Goal: Transaction & Acquisition: Purchase product/service

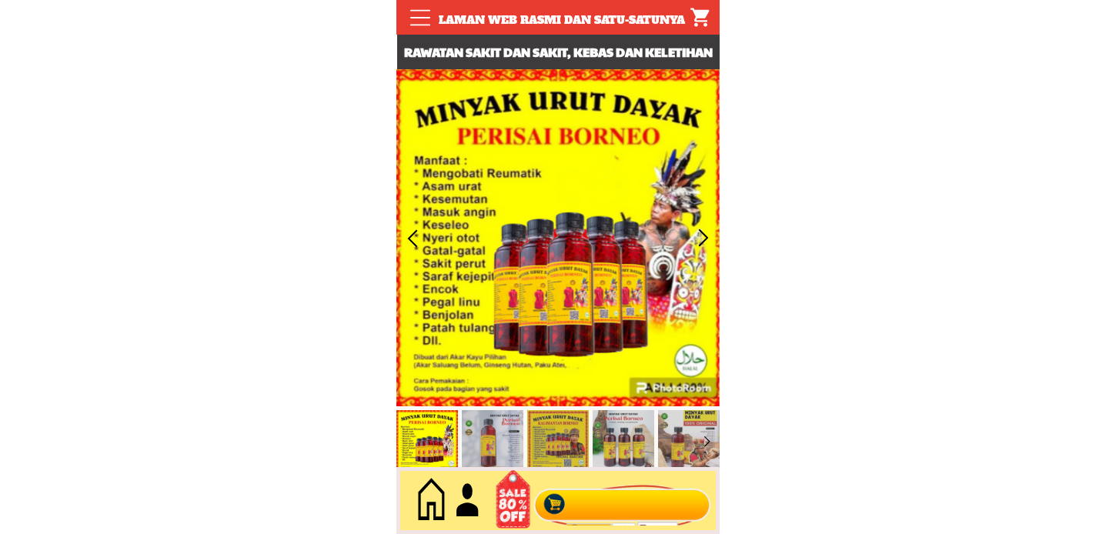
click at [659, 511] on div at bounding box center [622, 500] width 186 height 51
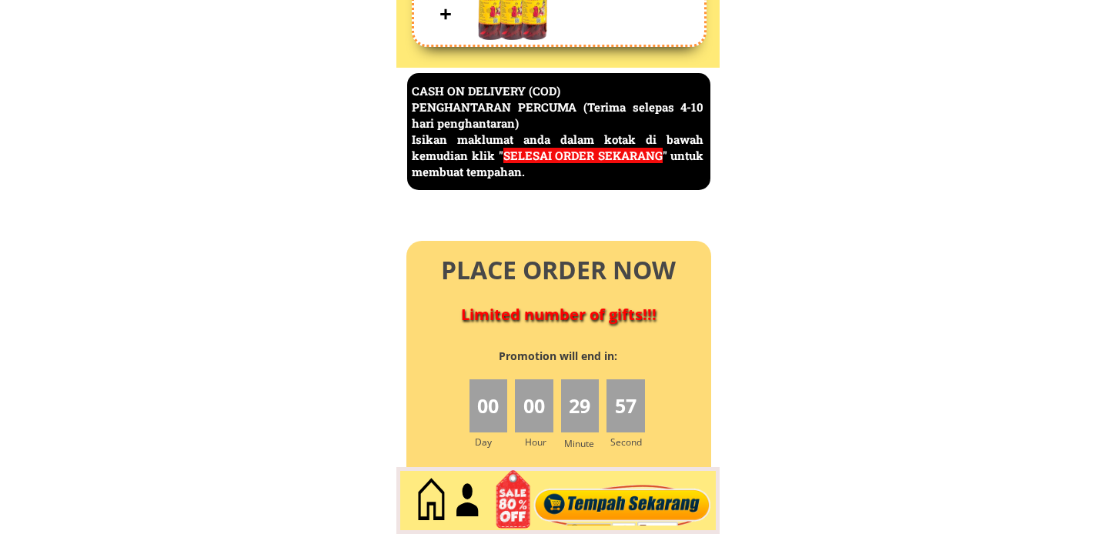
scroll to position [6675, 0]
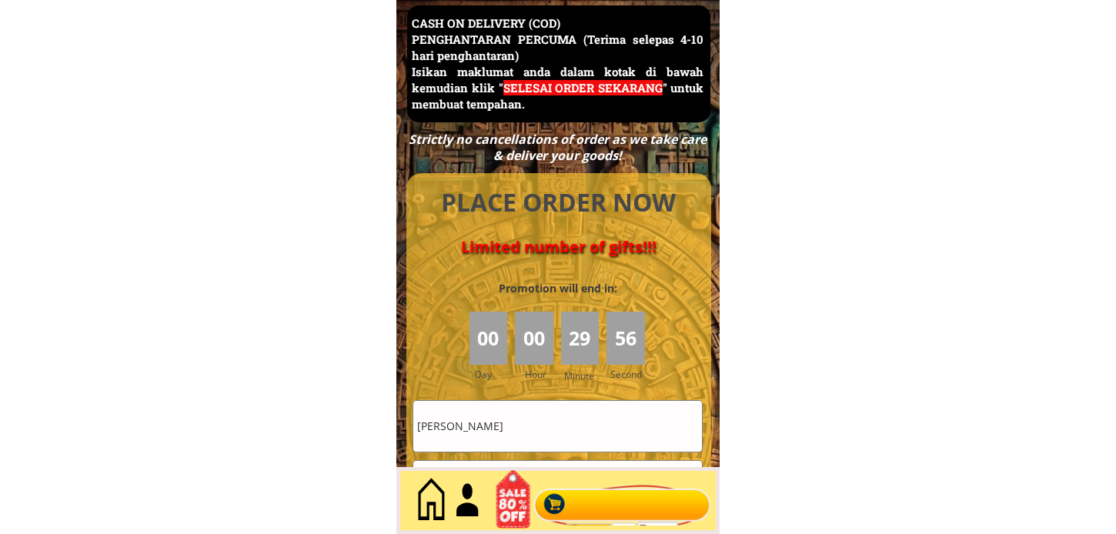
click at [498, 412] on input "[PERSON_NAME]" at bounding box center [557, 426] width 289 height 50
paste input "[PERSON_NAME].lutan""
type input "[PERSON_NAME].lutan"
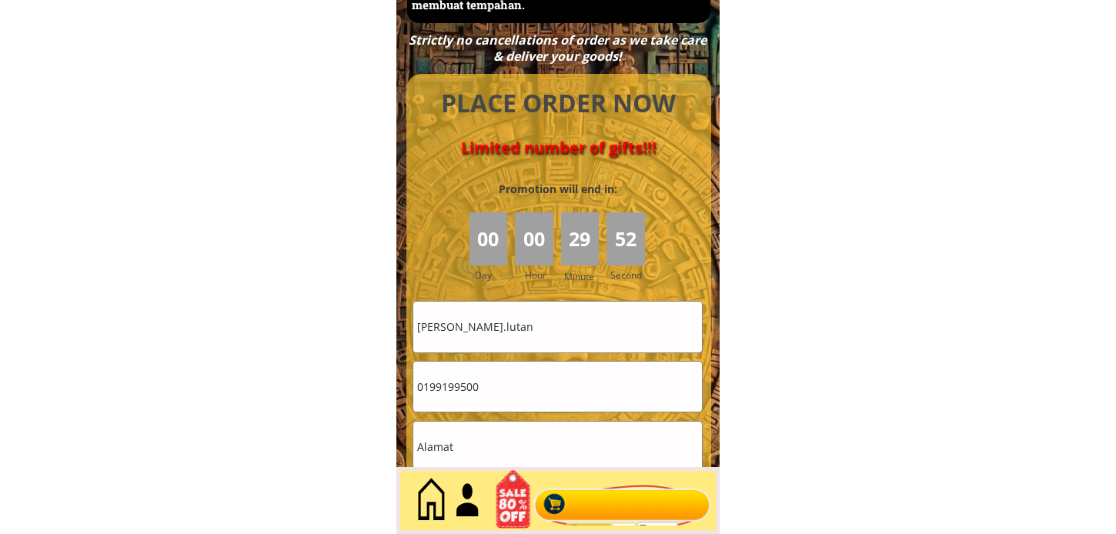
scroll to position [6846, 0]
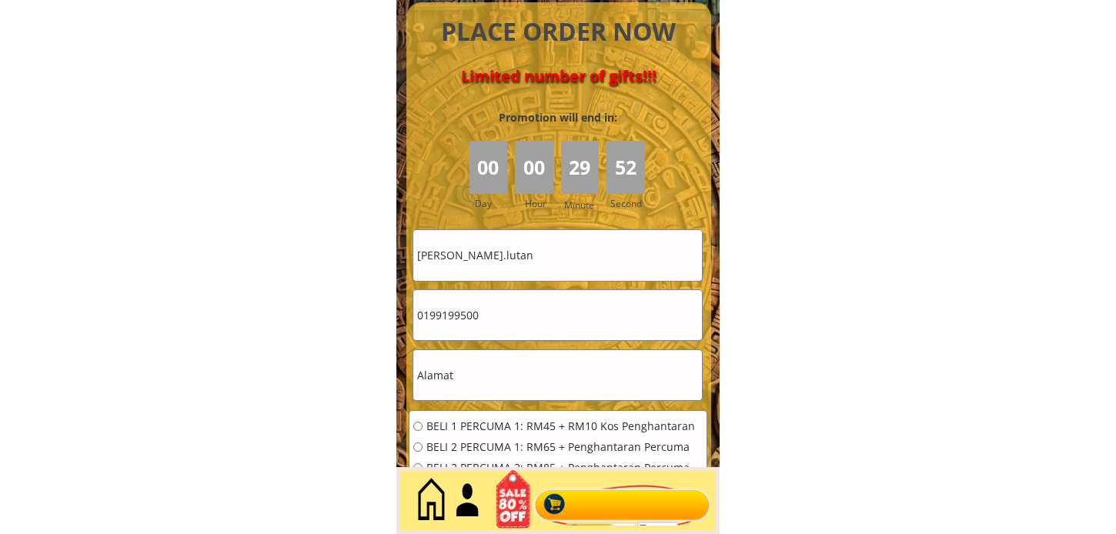
click at [529, 302] on input "0199199500" at bounding box center [557, 315] width 289 height 50
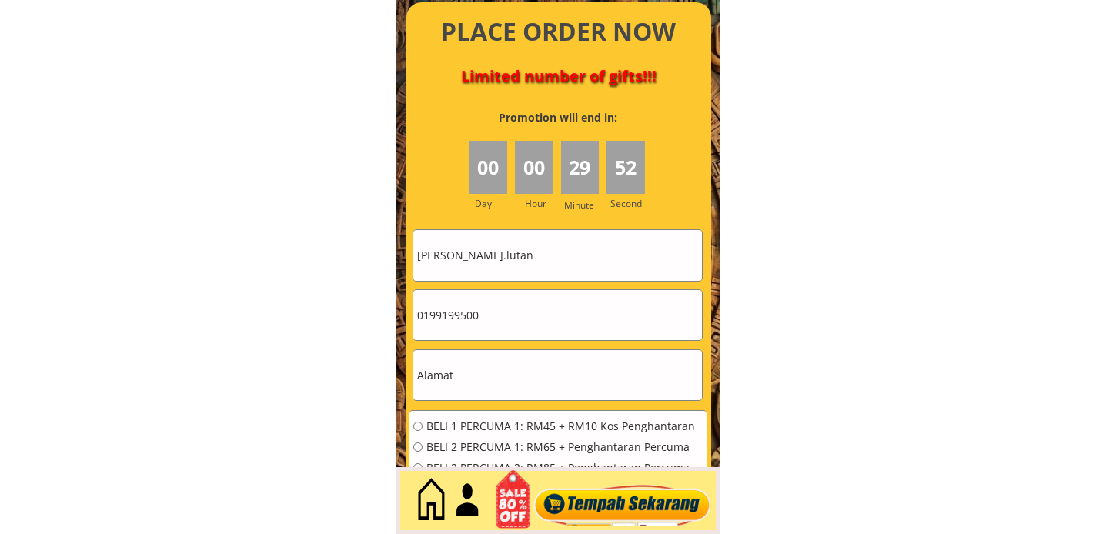
paste input "60102698332"
type input "60102698332"
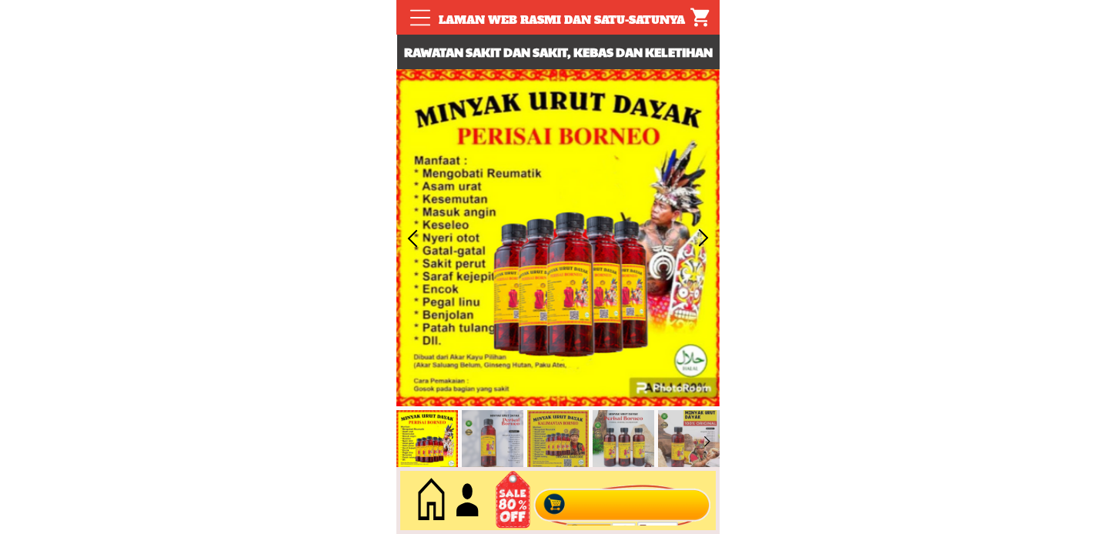
click at [634, 511] on div at bounding box center [622, 500] width 186 height 51
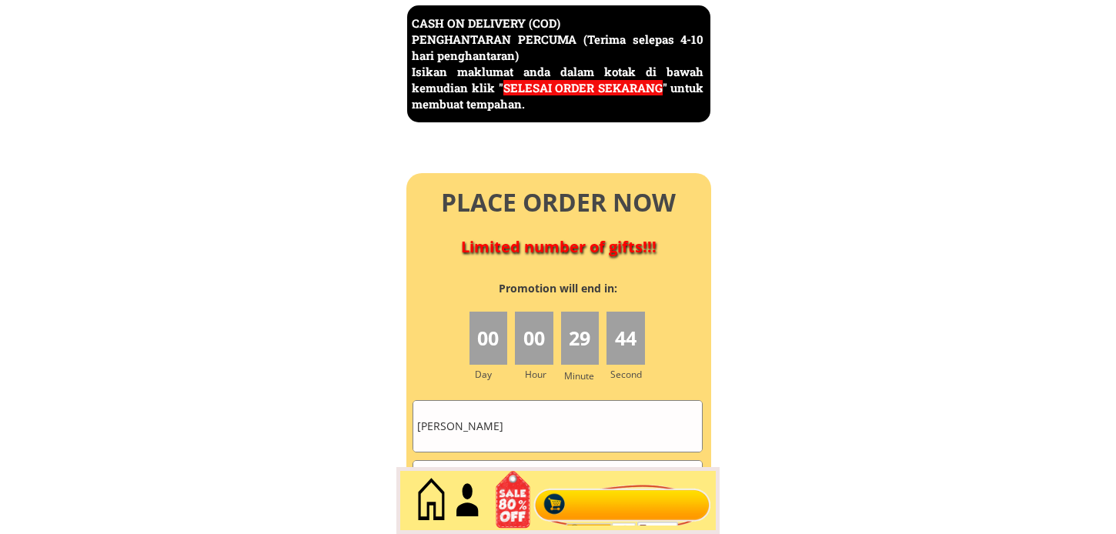
scroll to position [7018, 0]
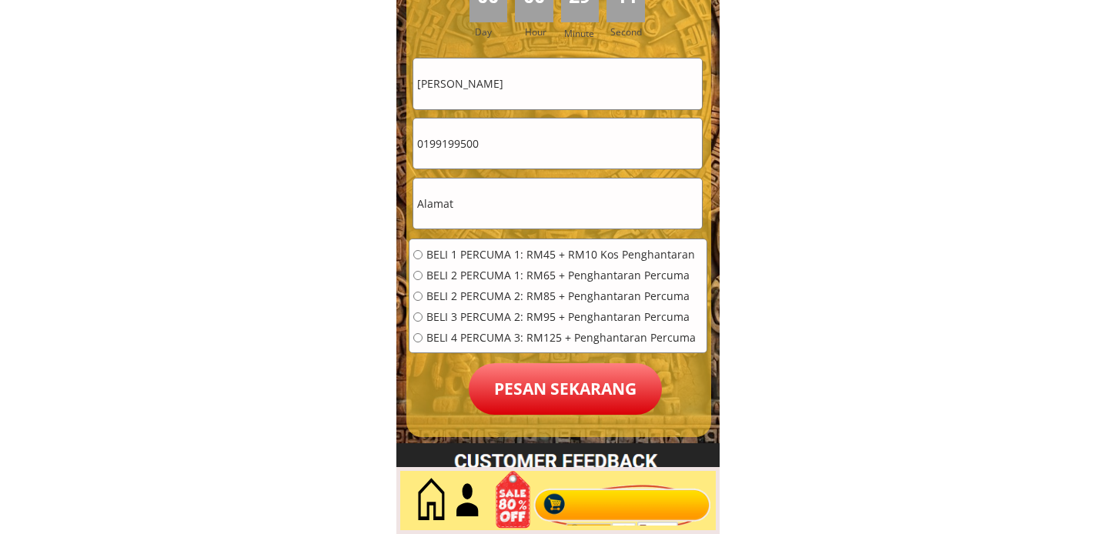
click at [521, 149] on input "0199199500" at bounding box center [557, 143] width 289 height 50
paste input "60102698332"
type input "60102698332"
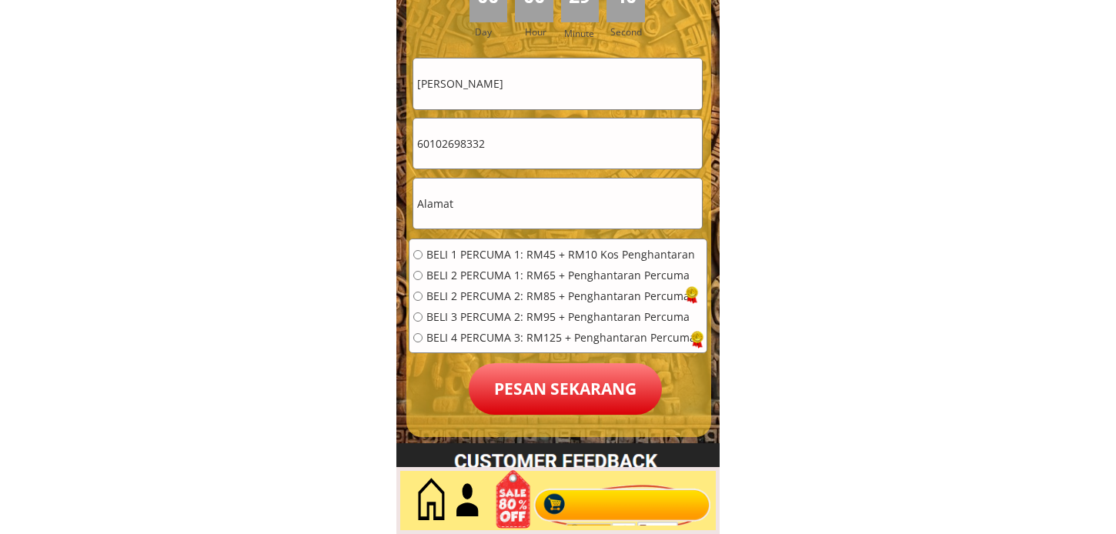
click at [505, 85] on input "[PERSON_NAME]" at bounding box center [557, 83] width 289 height 50
paste input "[PERSON_NAME].lutan"
type input "[PERSON_NAME].lutan"
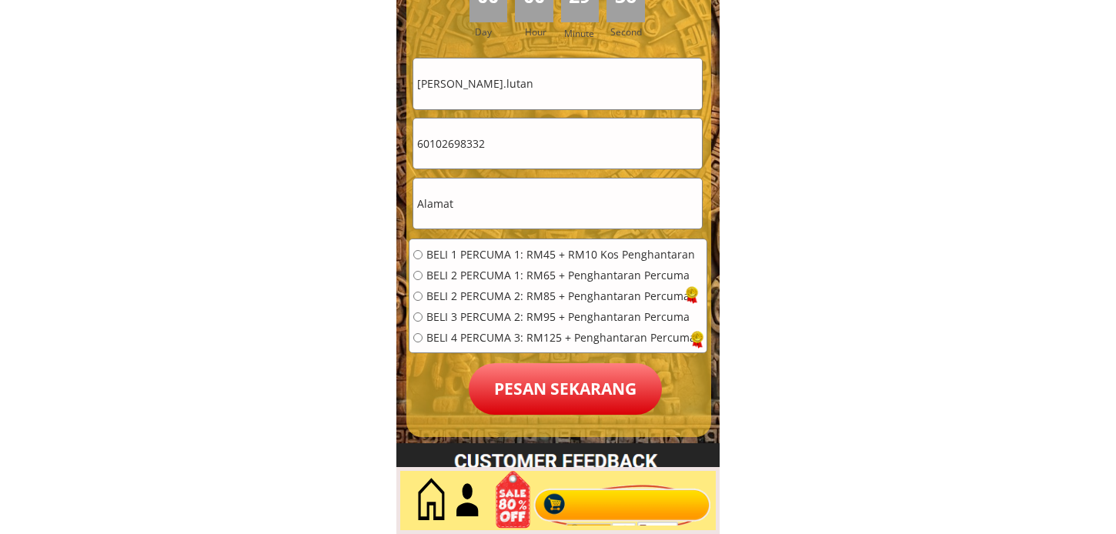
click at [509, 212] on input "text" at bounding box center [557, 203] width 289 height 50
paste input "Lumpur, 14, Malaysia"
type input "Lumpur, 14, Malaysia"
click at [496, 246] on div "BELI 1 PERCUMA 1: RM45 + RM10 Kos Penghantaran BELI 2 PERCUMA 1: RM65 + Penghan…" at bounding box center [557, 301] width 297 height 124
click at [563, 258] on span "BELI 1 PERCUMA 1: RM45 + RM10 Kos Penghantaran" at bounding box center [560, 254] width 269 height 11
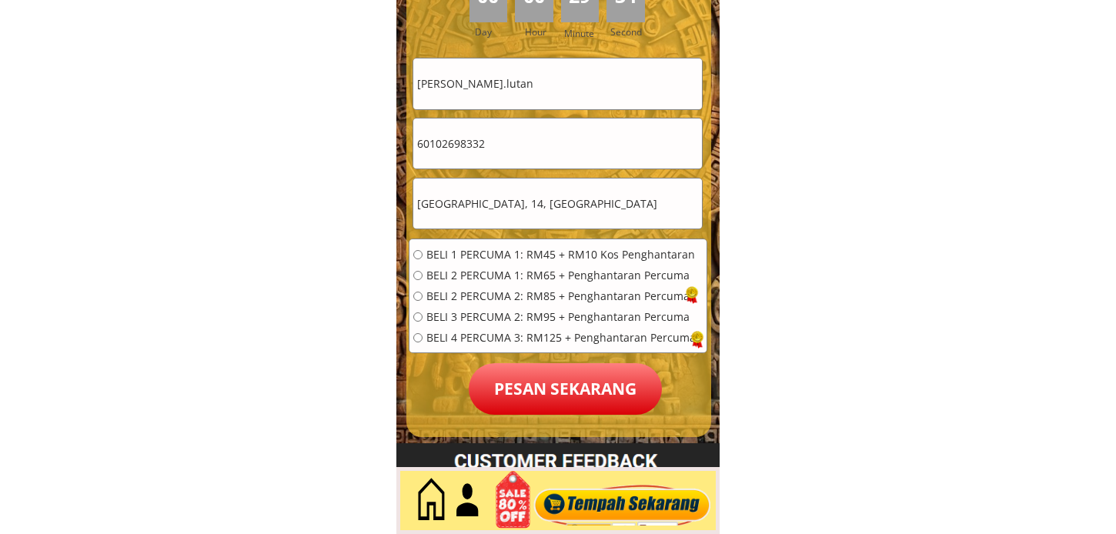
radio input "true"
click at [580, 389] on p "Pesan sekarang" at bounding box center [565, 389] width 193 height 52
